Goal: Task Accomplishment & Management: Complete application form

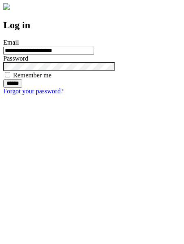
type input "**********"
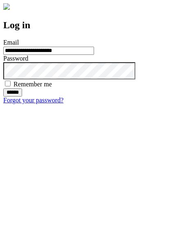
click at [22, 96] on input "******" at bounding box center [12, 92] width 19 height 8
